Goal: Transaction & Acquisition: Purchase product/service

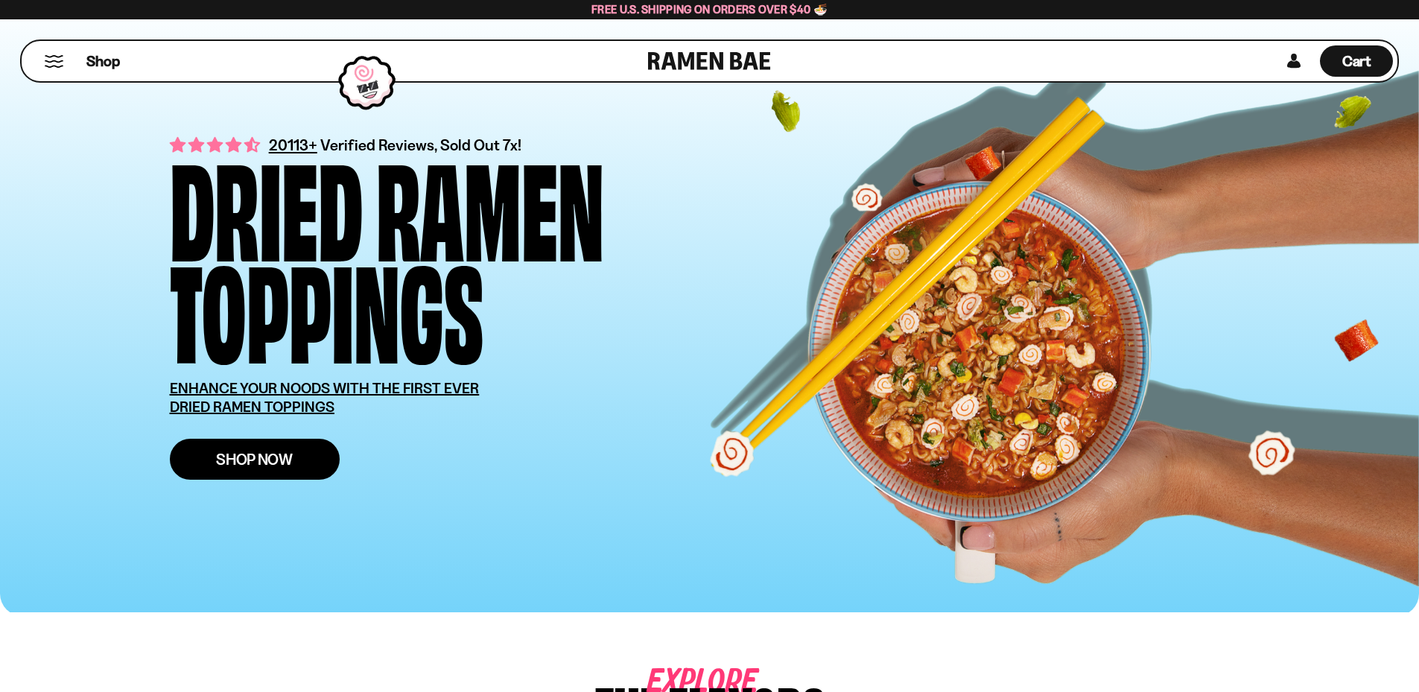
click at [216, 456] on span "Shop Now" at bounding box center [254, 459] width 77 height 16
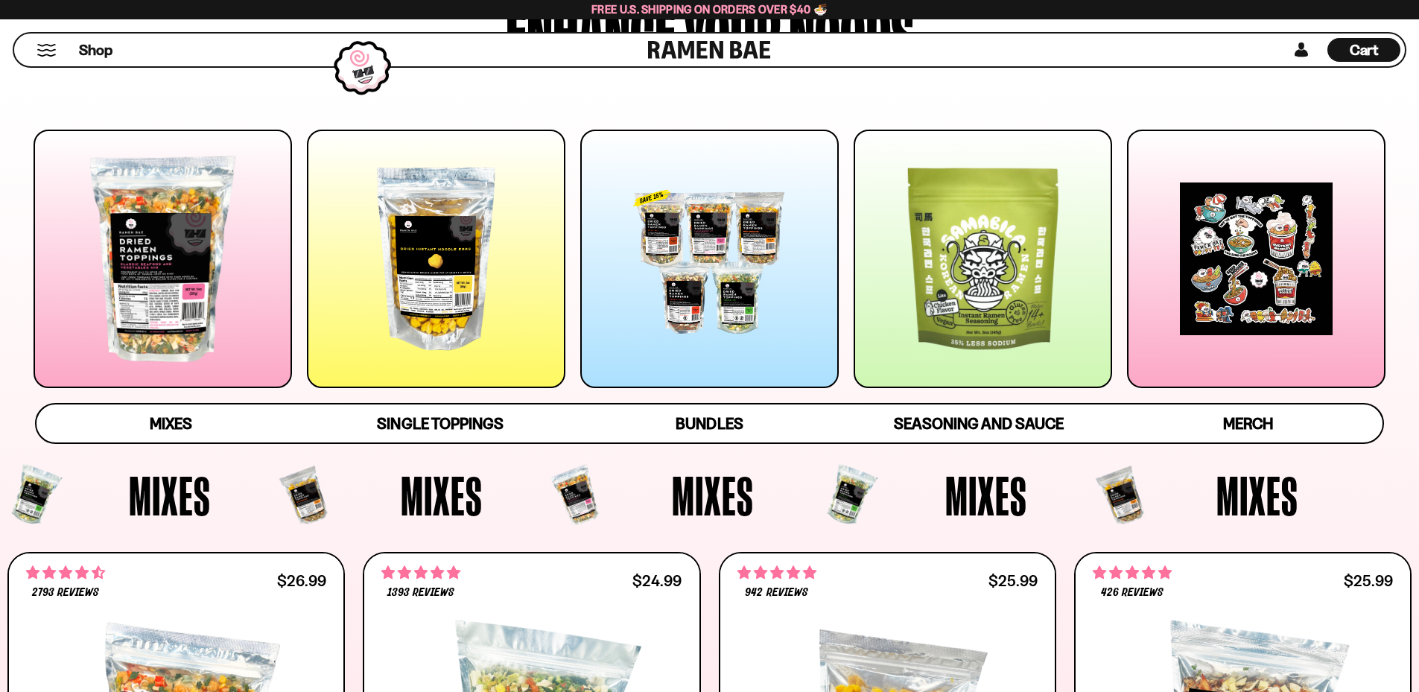
click at [120, 252] on div at bounding box center [163, 259] width 258 height 258
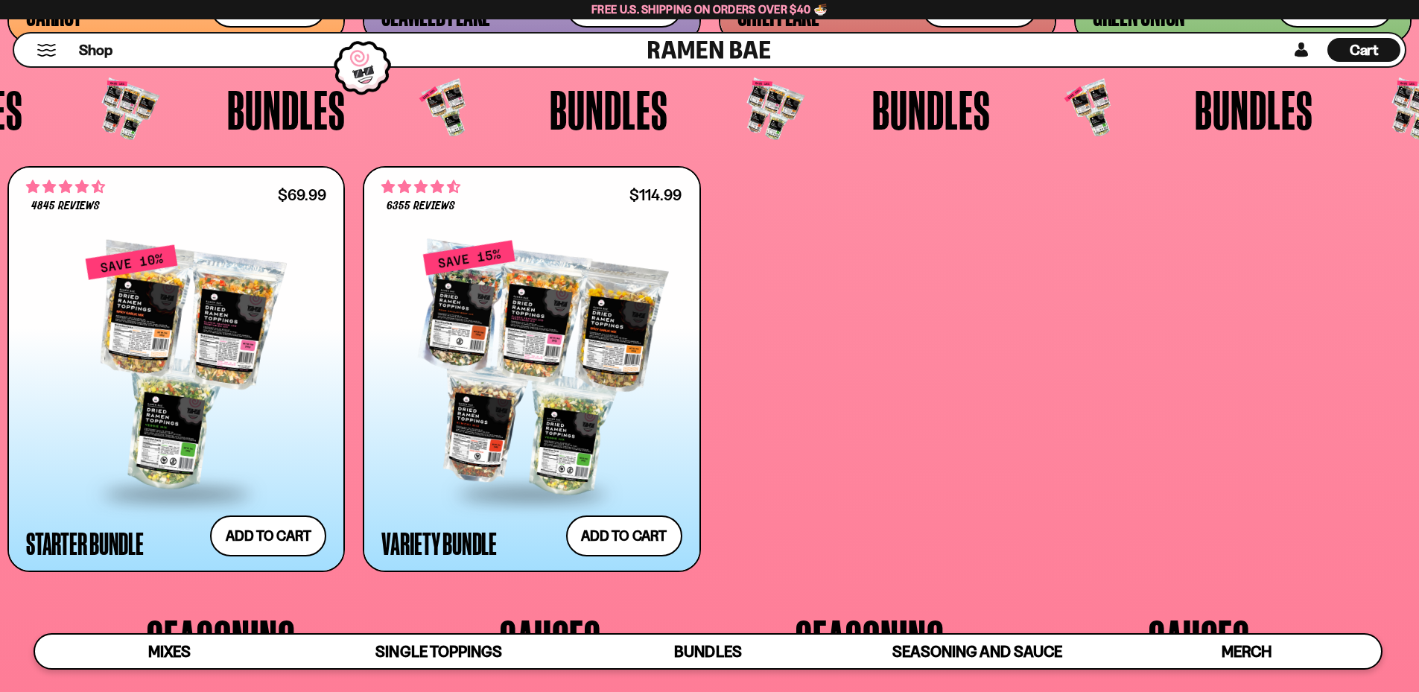
scroll to position [3740, 0]
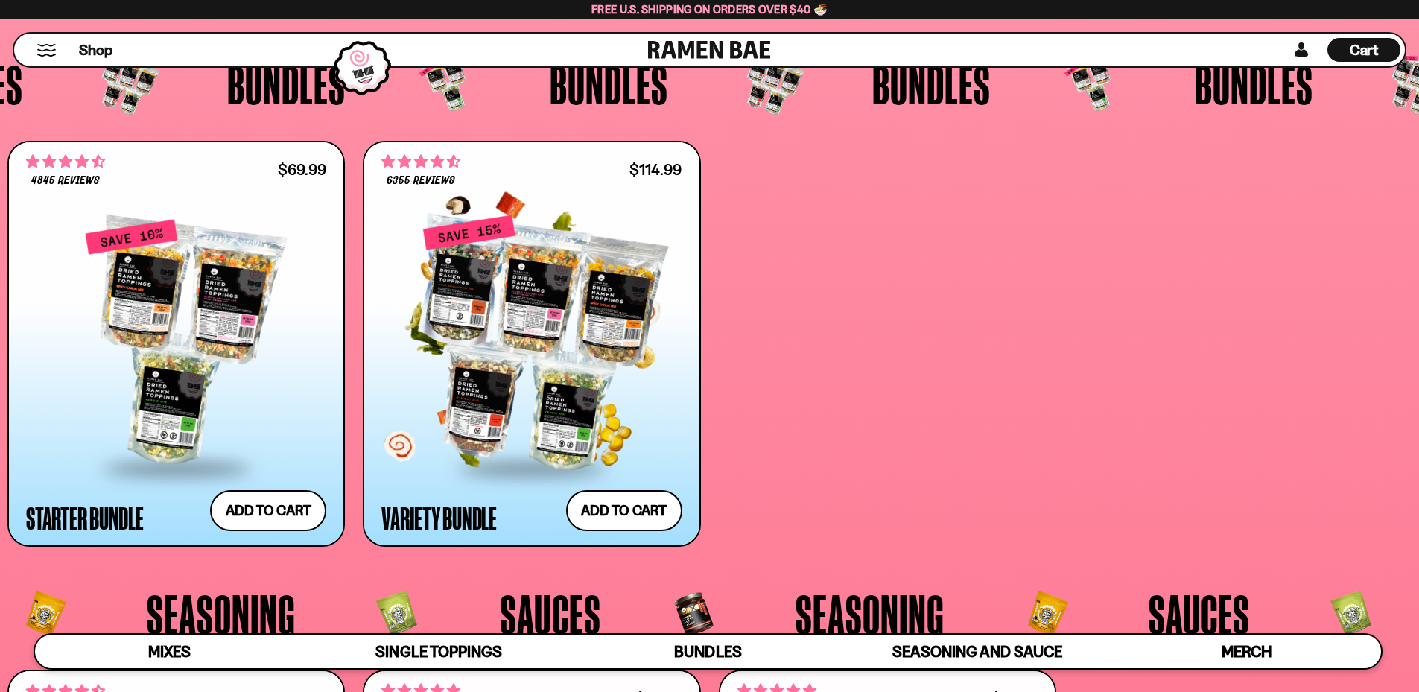
click at [512, 314] on div at bounding box center [531, 342] width 300 height 249
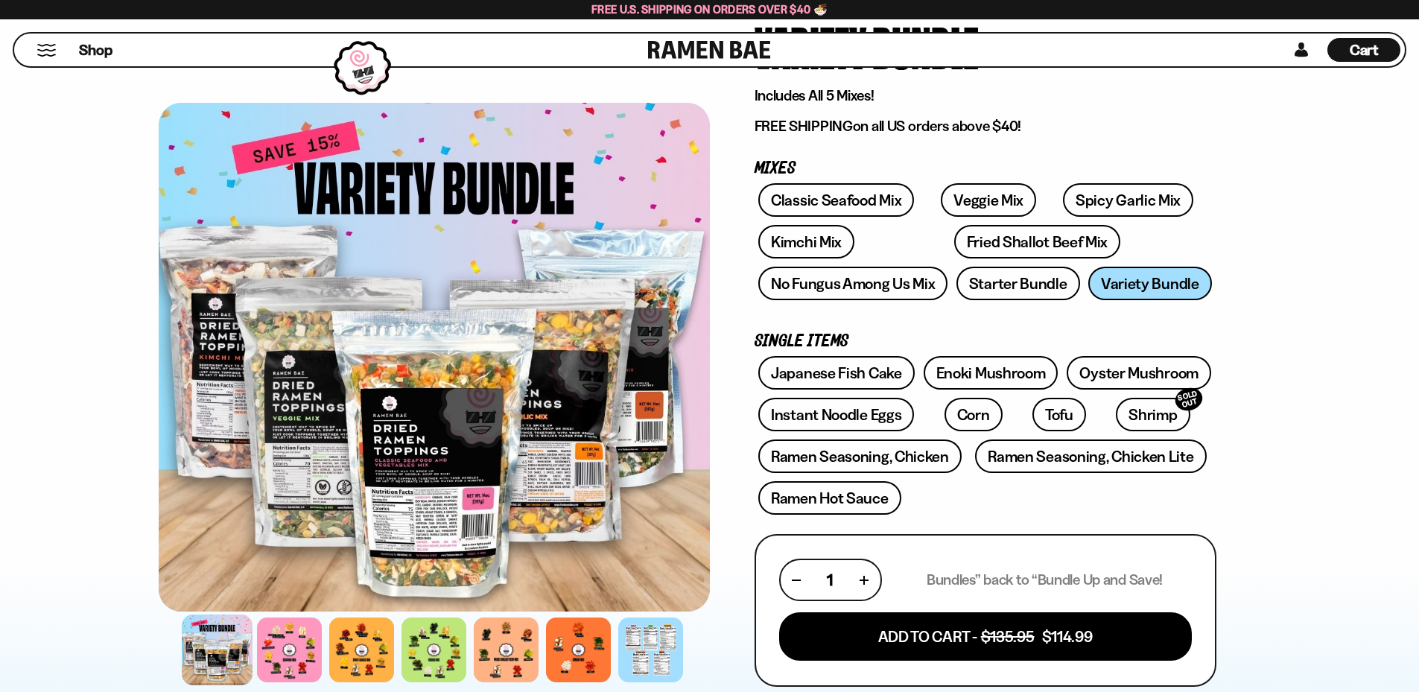
scroll to position [149, 0]
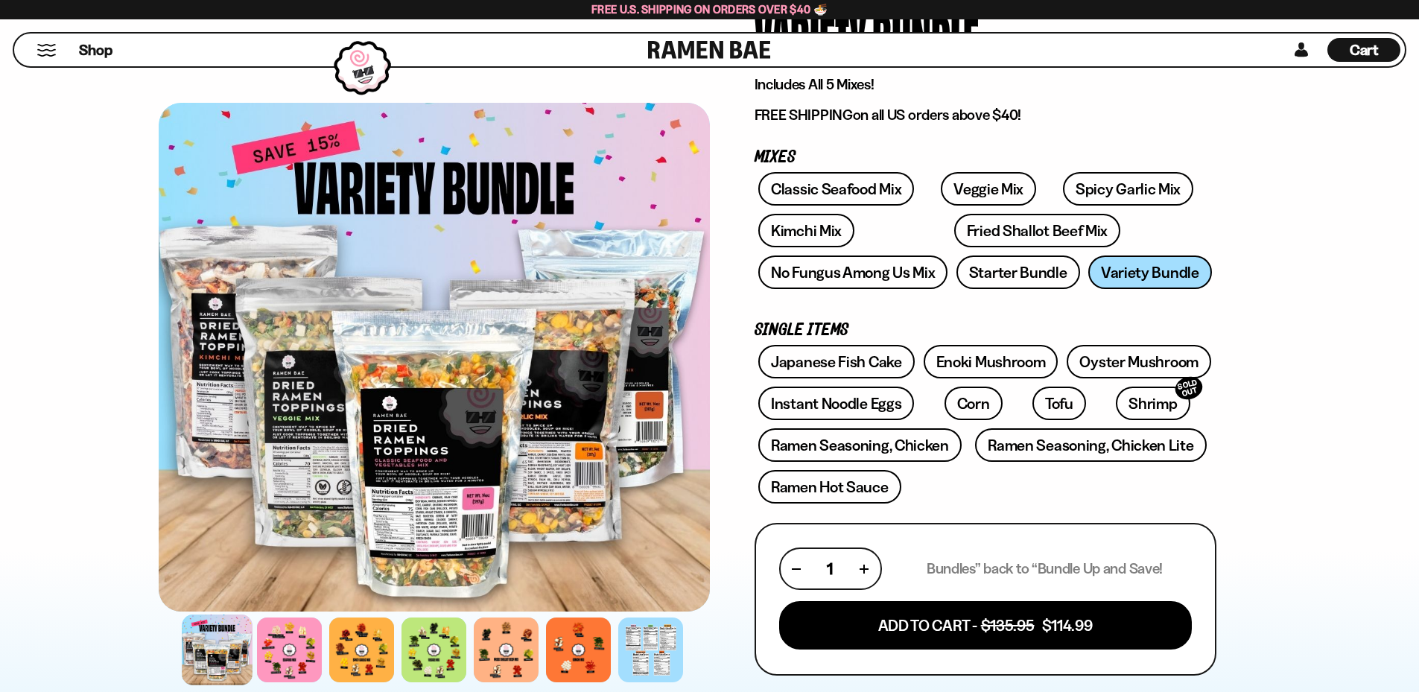
click at [226, 657] on div at bounding box center [217, 649] width 71 height 71
click at [290, 672] on div at bounding box center [289, 649] width 71 height 71
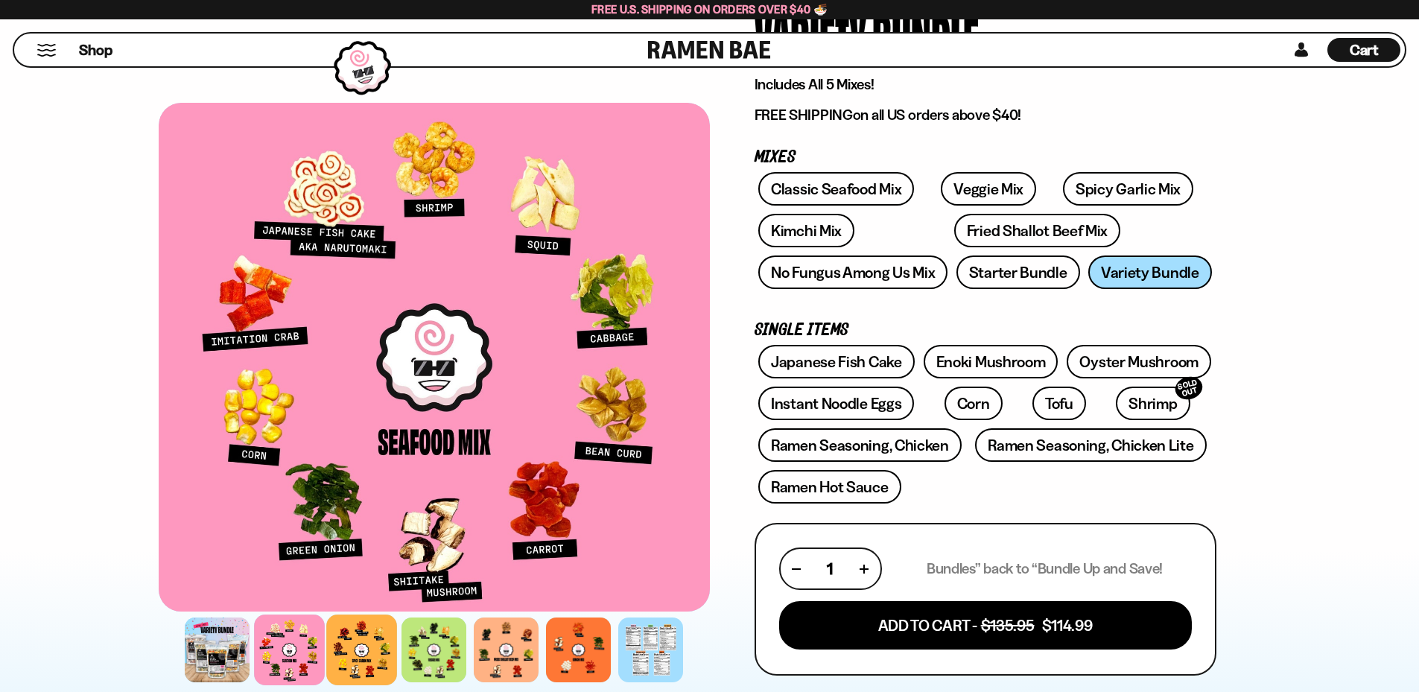
click at [373, 658] on div at bounding box center [361, 649] width 71 height 71
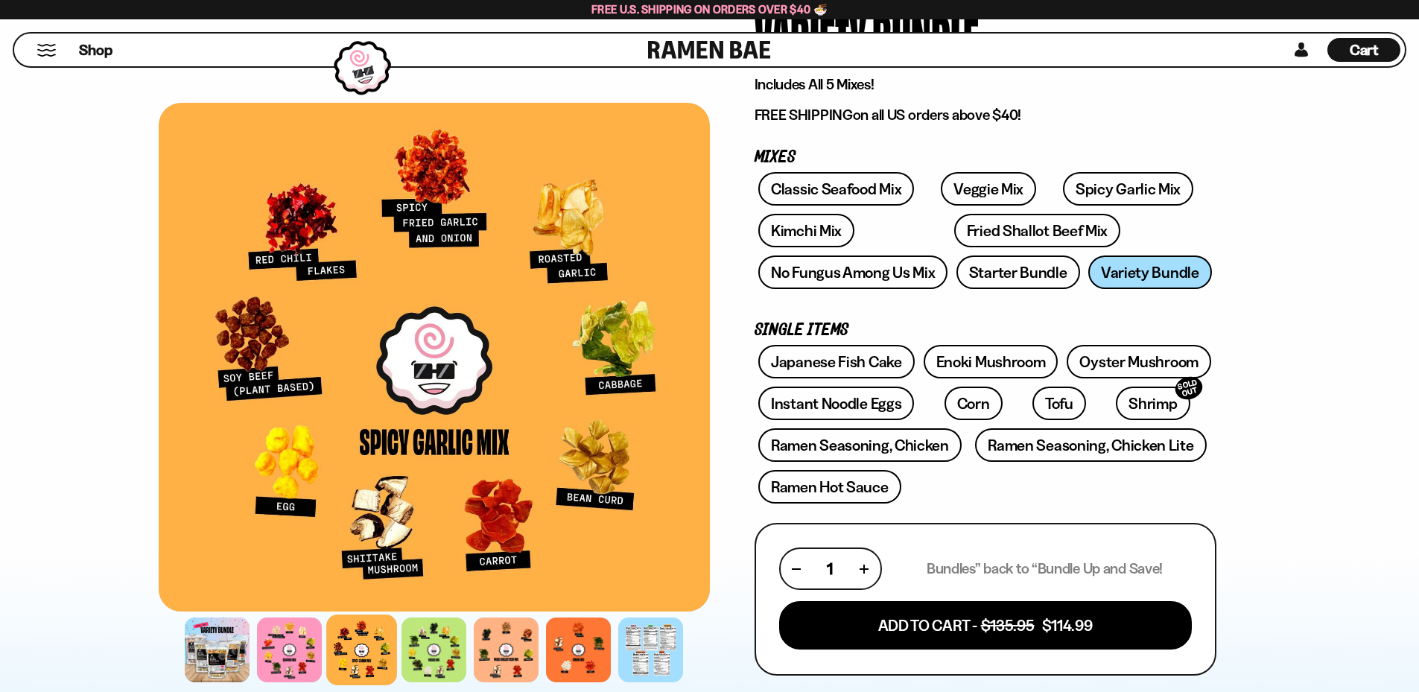
click at [373, 662] on div at bounding box center [361, 649] width 71 height 71
click at [439, 653] on div at bounding box center [433, 649] width 71 height 71
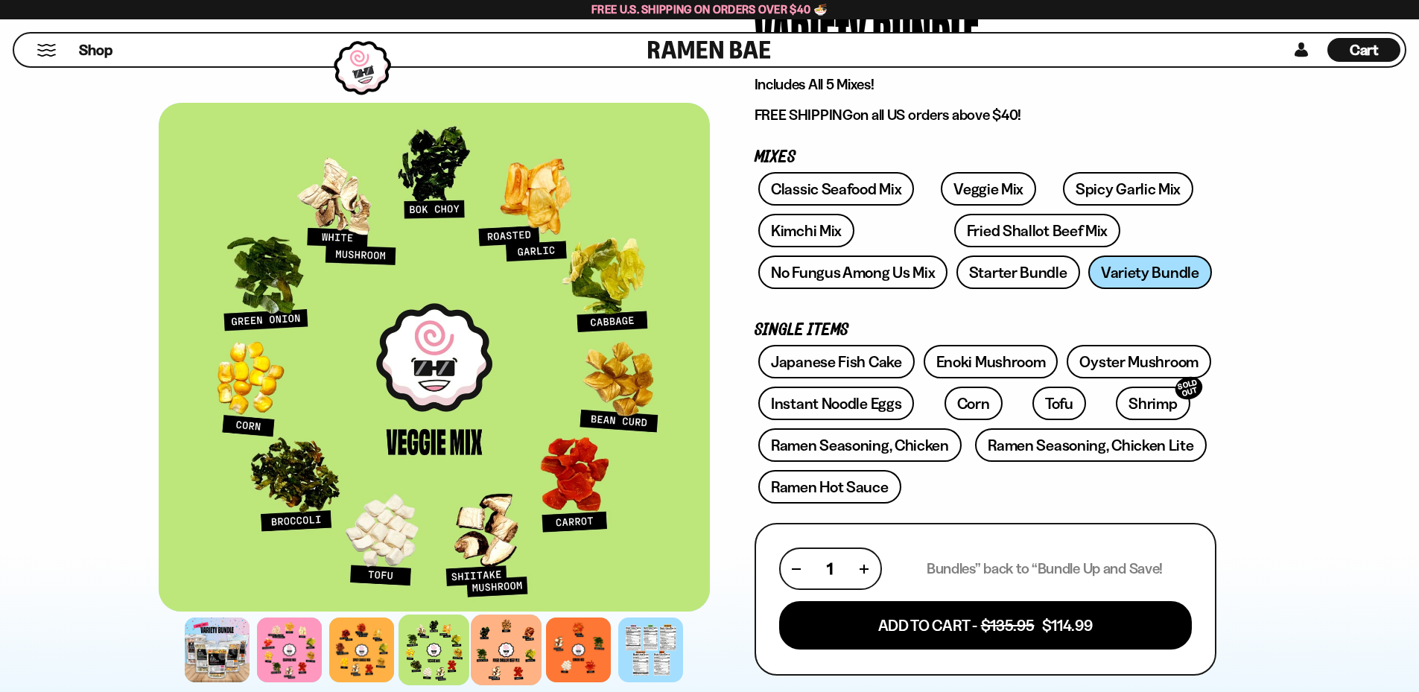
click at [521, 646] on div at bounding box center [506, 649] width 71 height 71
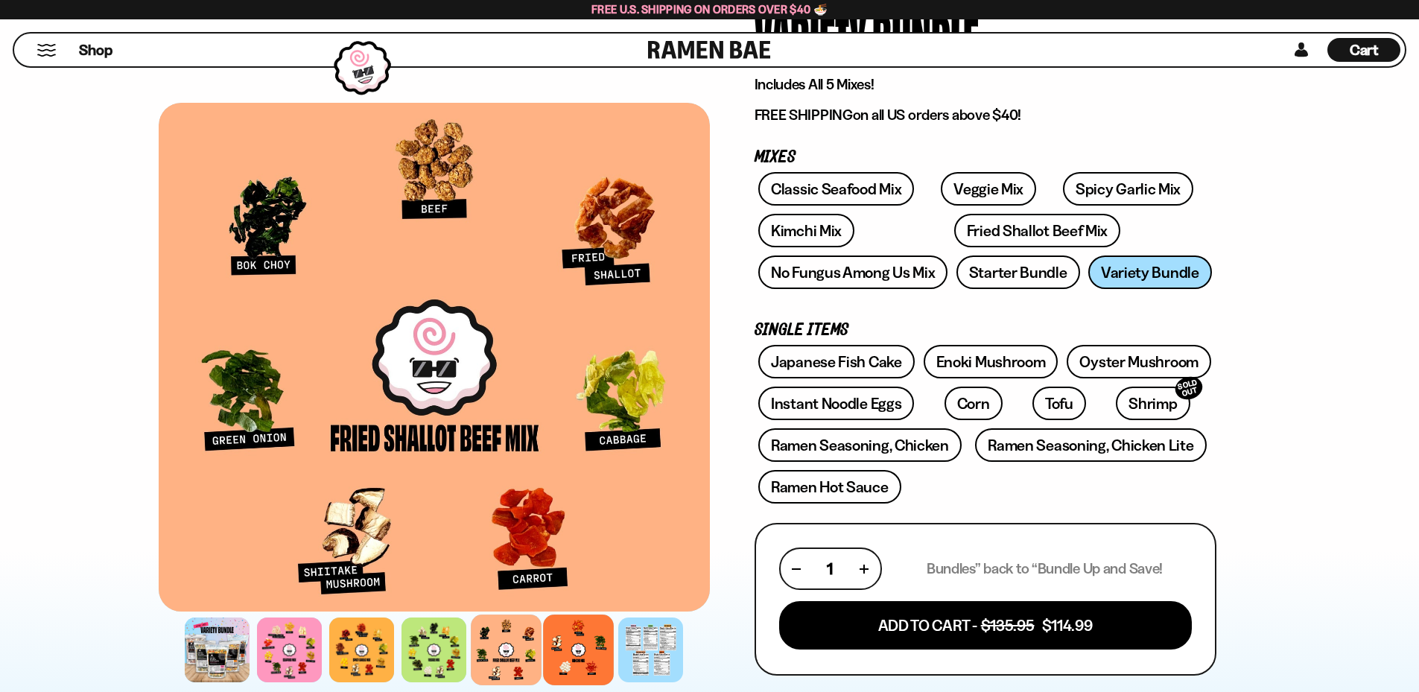
click at [583, 654] on div at bounding box center [578, 649] width 71 height 71
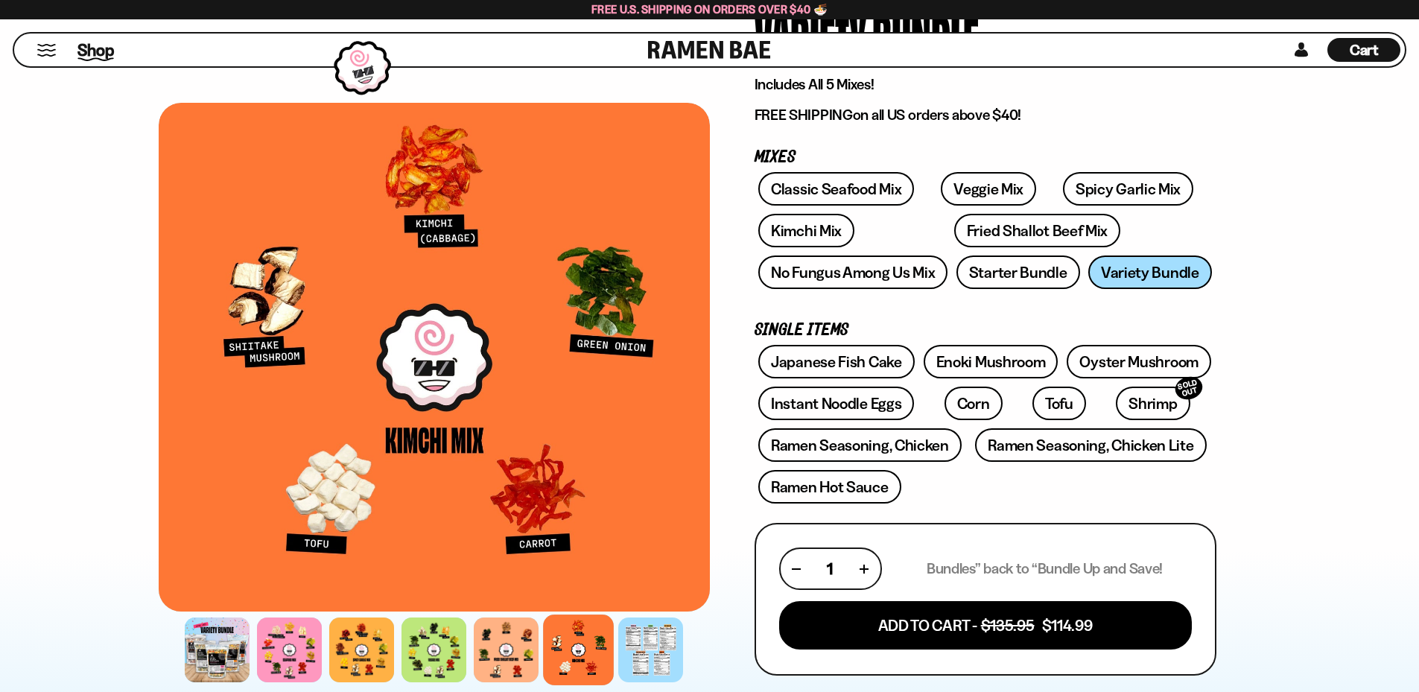
click at [92, 48] on span "Shop" at bounding box center [95, 50] width 36 height 22
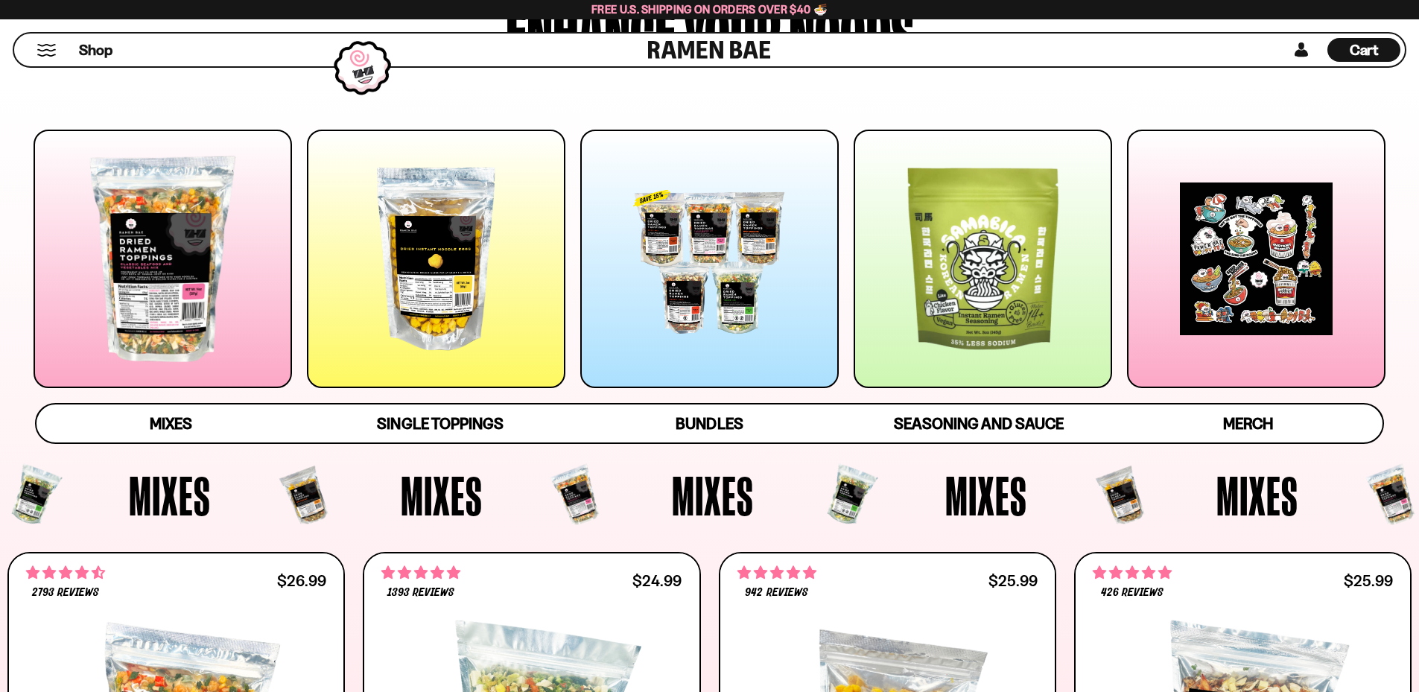
click at [681, 272] on div at bounding box center [709, 259] width 258 height 258
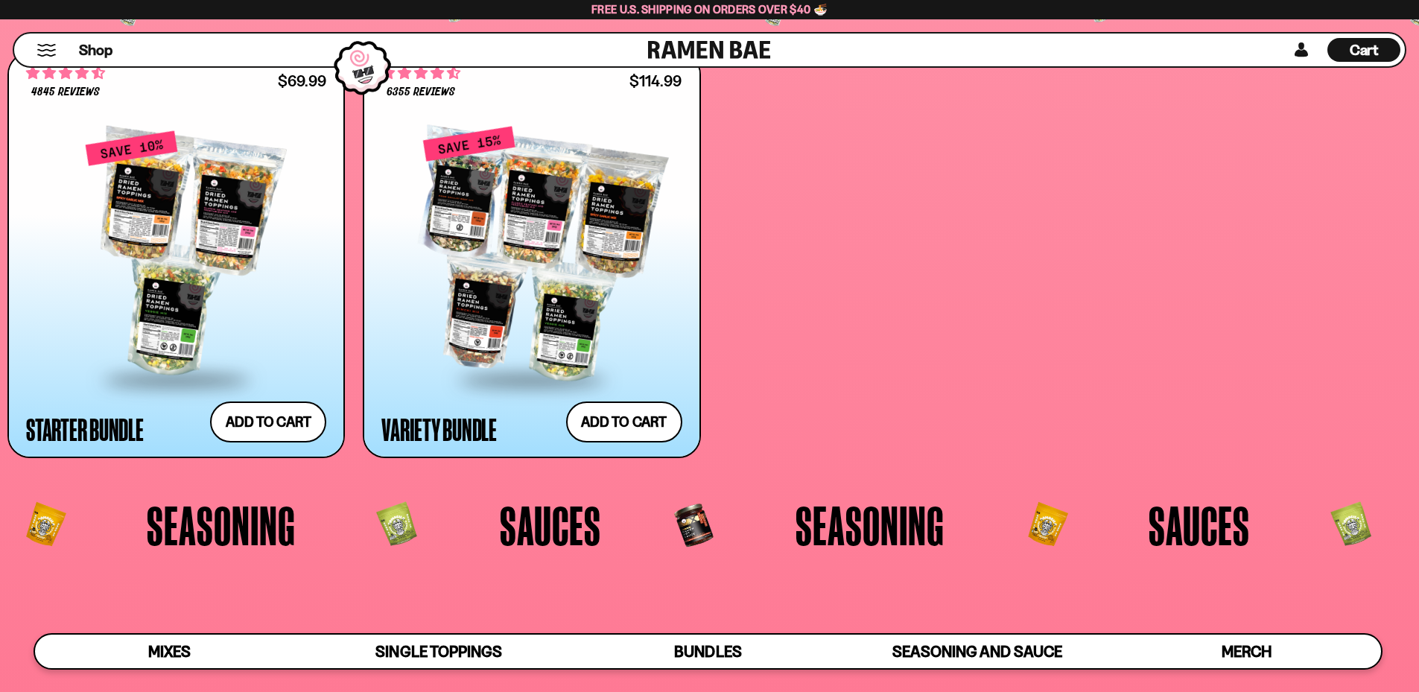
scroll to position [3865, 0]
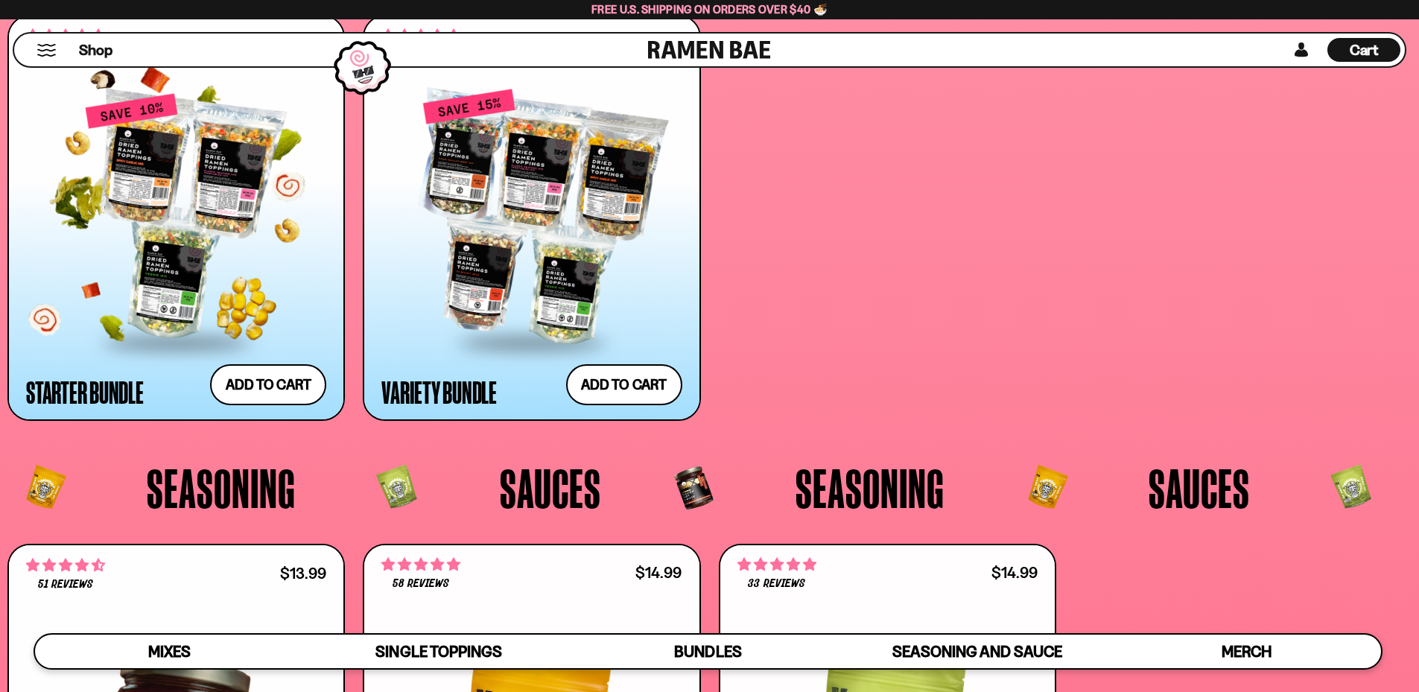
click at [159, 195] on div at bounding box center [176, 216] width 300 height 249
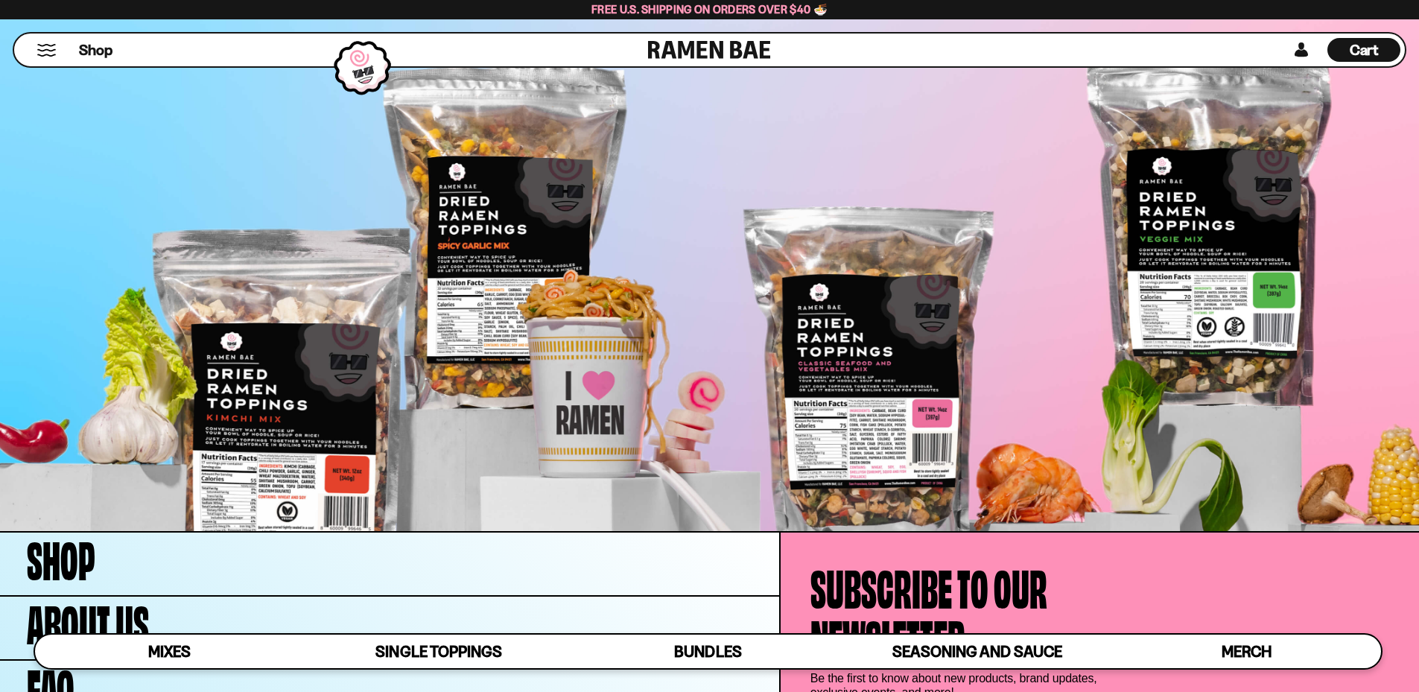
scroll to position [5717, 0]
